Goal: Task Accomplishment & Management: Manage account settings

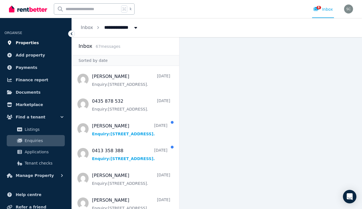
click at [32, 44] on span "Properties" at bounding box center [27, 42] width 23 height 7
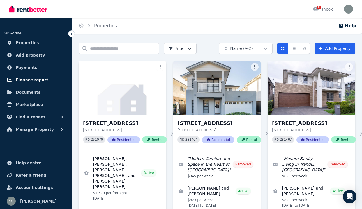
click at [38, 81] on span "Finance report" at bounding box center [32, 79] width 33 height 7
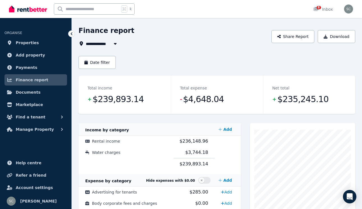
scroll to position [18, 0]
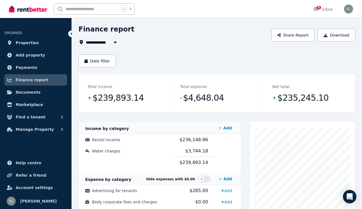
click at [112, 42] on button "button" at bounding box center [115, 42] width 10 height 7
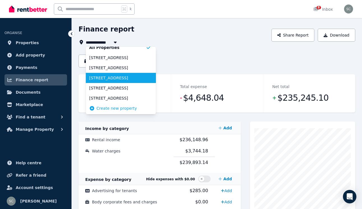
scroll to position [6, 0]
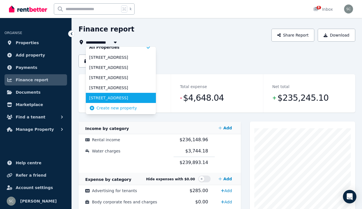
click at [124, 99] on span "[STREET_ADDRESS]" at bounding box center [117, 98] width 57 height 6
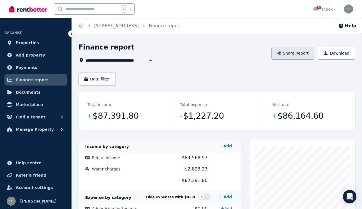
click at [304, 52] on button "Share Report" at bounding box center [293, 53] width 43 height 13
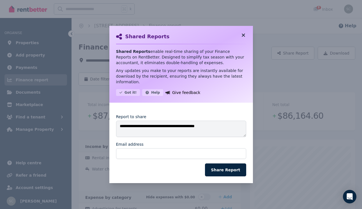
click at [245, 35] on icon at bounding box center [244, 35] width 6 height 5
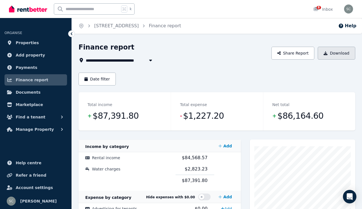
click at [326, 50] on button "Download" at bounding box center [337, 53] width 38 height 13
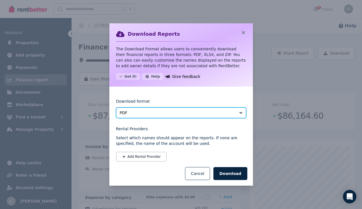
click at [189, 112] on span "PDF" at bounding box center [177, 113] width 115 height 6
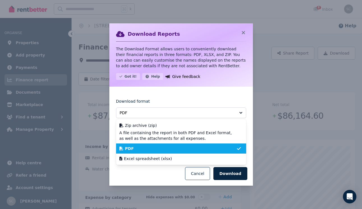
click at [177, 149] on div "PDF" at bounding box center [178, 148] width 117 height 6
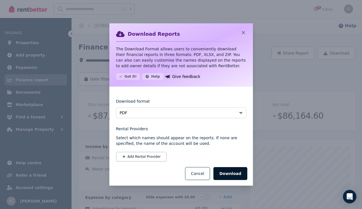
click at [224, 172] on button "Download" at bounding box center [231, 173] width 34 height 13
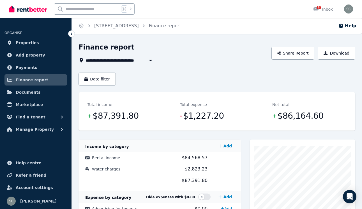
click at [146, 61] on button "button" at bounding box center [151, 60] width 10 height 7
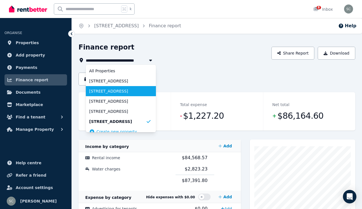
click at [137, 92] on span "[STREET_ADDRESS]" at bounding box center [117, 91] width 57 height 6
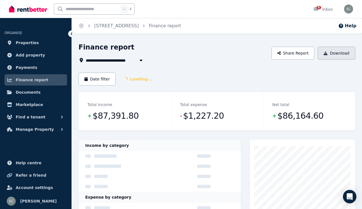
click at [337, 51] on button "Download" at bounding box center [337, 53] width 38 height 13
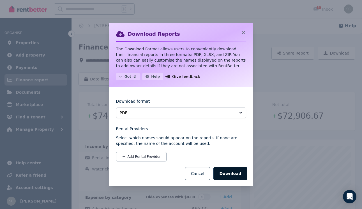
click at [229, 175] on button "Download" at bounding box center [231, 173] width 34 height 13
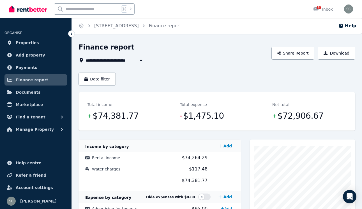
click at [121, 61] on span "[STREET_ADDRESS]" at bounding box center [110, 60] width 49 height 7
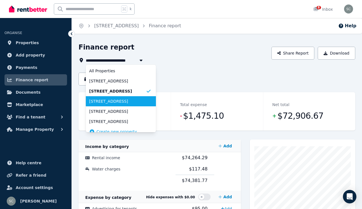
scroll to position [6, 0]
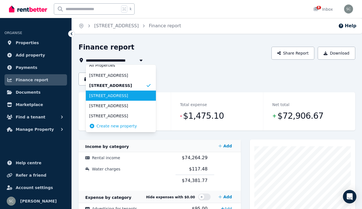
click at [123, 96] on span "[STREET_ADDRESS]" at bounding box center [117, 96] width 57 height 6
type input "**********"
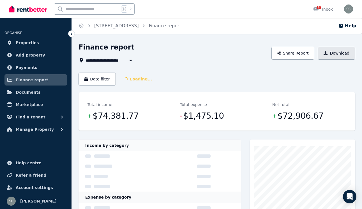
click at [336, 54] on button "Download" at bounding box center [337, 53] width 38 height 13
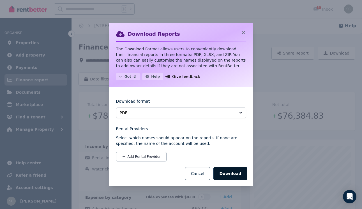
click at [232, 175] on button "Download" at bounding box center [231, 173] width 34 height 13
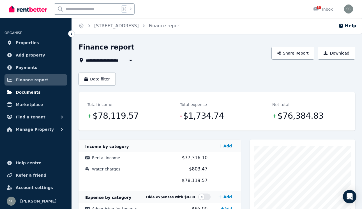
click at [40, 92] on link "Documents" at bounding box center [35, 91] width 63 height 11
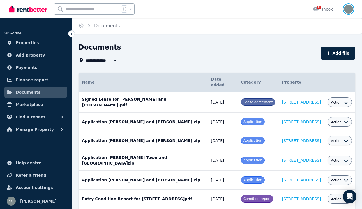
click at [351, 10] on img "button" at bounding box center [348, 8] width 9 height 9
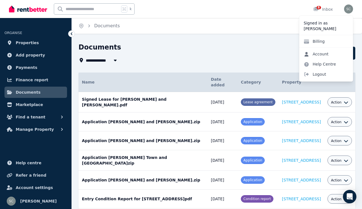
click at [327, 55] on link "Account" at bounding box center [317, 54] width 34 height 10
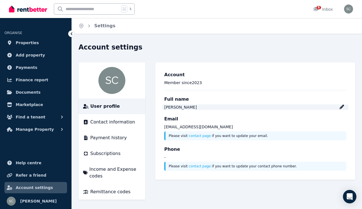
click at [346, 107] on div "[PERSON_NAME]" at bounding box center [256, 107] width 182 height 6
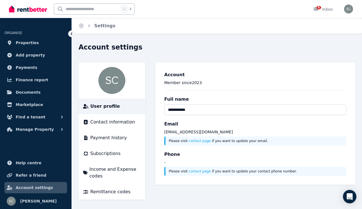
click at [289, 113] on input "**********" at bounding box center [256, 109] width 182 height 11
type input "**********"
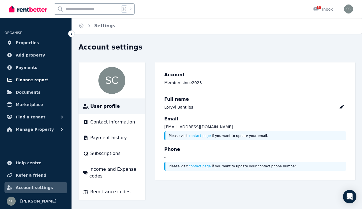
click at [34, 79] on span "Finance report" at bounding box center [32, 79] width 33 height 7
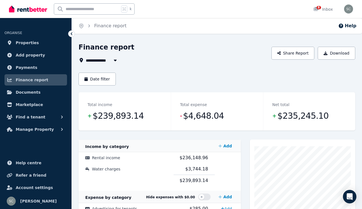
click at [109, 59] on span "All Properties" at bounding box center [104, 60] width 36 height 7
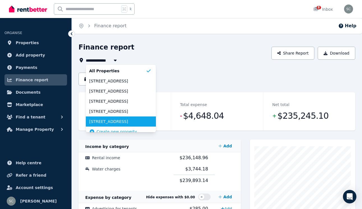
click at [124, 120] on span "[STREET_ADDRESS]" at bounding box center [117, 121] width 57 height 6
type input "**********"
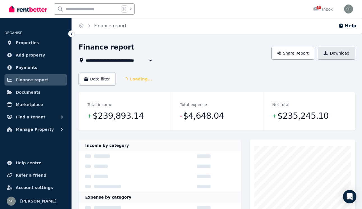
click at [336, 50] on button "Download" at bounding box center [337, 53] width 38 height 13
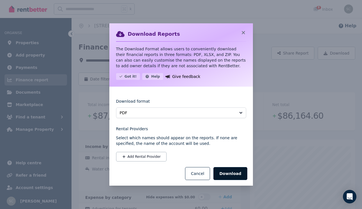
click at [218, 175] on button "Download" at bounding box center [231, 173] width 34 height 13
